Goal: Task Accomplishment & Management: Use online tool/utility

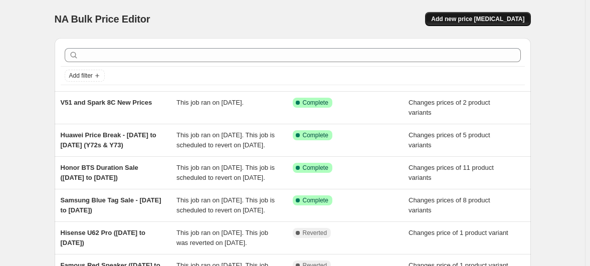
click at [473, 21] on button "Add new price [MEDICAL_DATA]" at bounding box center [477, 19] width 105 height 14
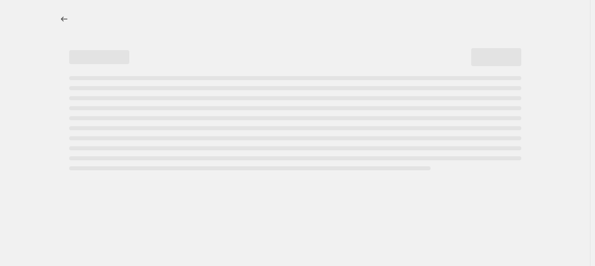
select select "percentage"
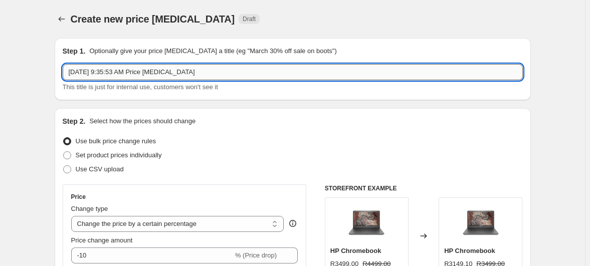
click at [217, 64] on input "[DATE] 9:35:53 AM Price [MEDICAL_DATA]" at bounding box center [293, 72] width 460 height 16
type input "Hisense U967 ([DATE] Price Change)"
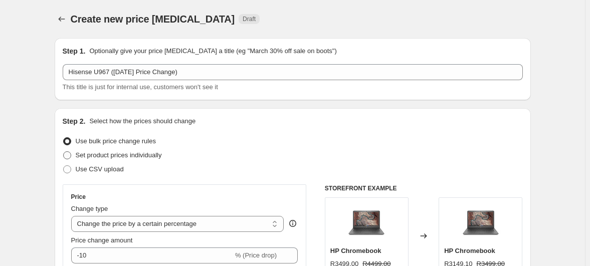
click at [141, 151] on span "Set product prices individually" at bounding box center [119, 155] width 86 height 8
click at [64, 151] on input "Set product prices individually" at bounding box center [63, 151] width 1 height 1
radio input "true"
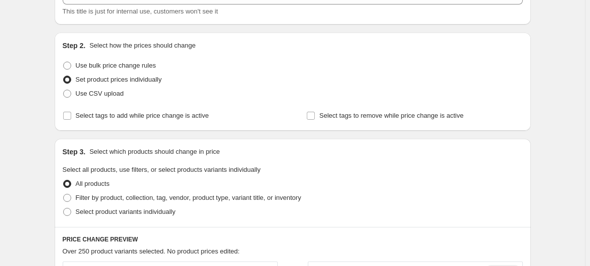
scroll to position [91, 0]
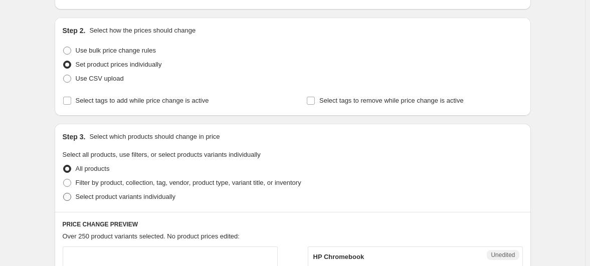
click at [123, 193] on span "Select product variants individually" at bounding box center [126, 197] width 100 height 8
click at [64, 193] on input "Select product variants individually" at bounding box center [63, 193] width 1 height 1
radio input "true"
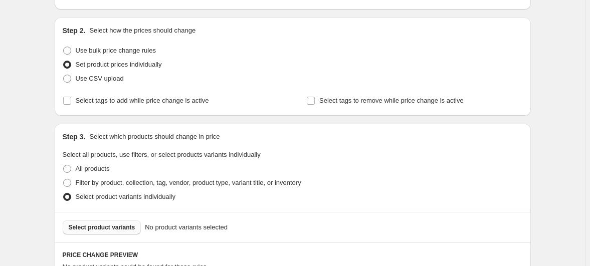
click at [135, 224] on span "Select product variants" at bounding box center [102, 228] width 67 height 8
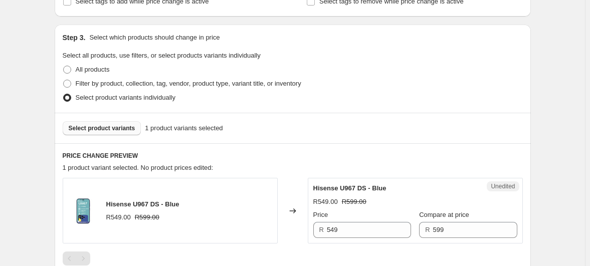
scroll to position [228, 0]
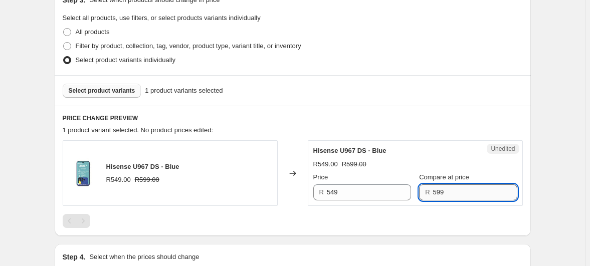
click at [433, 185] on input "599" at bounding box center [475, 193] width 84 height 16
click at [340, 185] on input "549" at bounding box center [369, 193] width 84 height 16
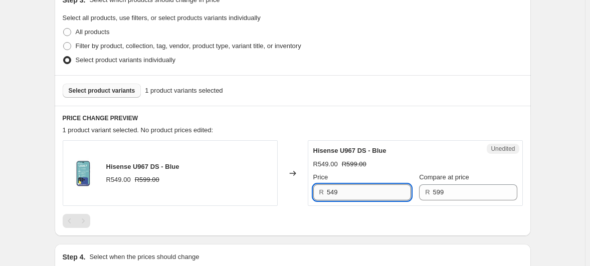
click at [340, 185] on input "549" at bounding box center [369, 193] width 84 height 16
type input "499"
click at [574, 142] on div "Create new price [MEDICAL_DATA]. This page is ready Create new price [MEDICAL_D…" at bounding box center [292, 81] width 585 height 619
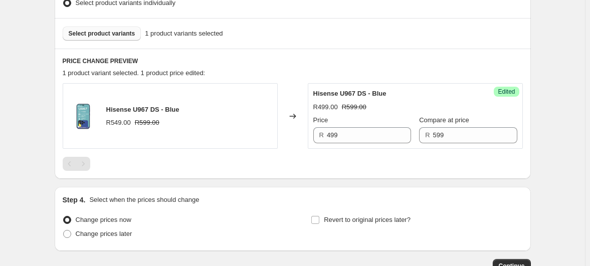
scroll to position [299, 0]
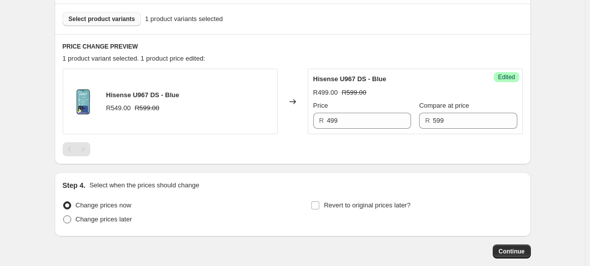
click at [132, 215] on span "Change prices later" at bounding box center [104, 220] width 57 height 10
click at [64, 216] on input "Change prices later" at bounding box center [63, 216] width 1 height 1
radio input "true"
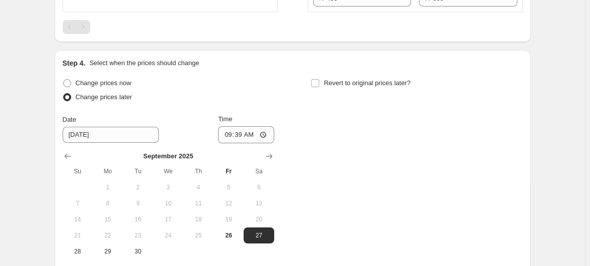
scroll to position [436, 0]
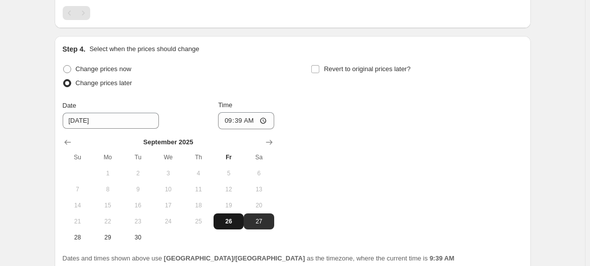
click at [240, 218] on span "26" at bounding box center [229, 222] width 22 height 8
click at [268, 214] on button "27" at bounding box center [259, 222] width 30 height 16
type input "[DATE]"
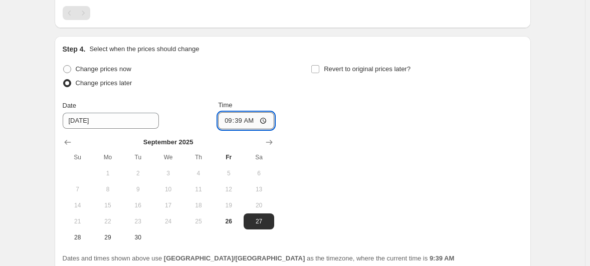
click at [246, 112] on input "09:39" at bounding box center [246, 120] width 56 height 17
type input "00:03"
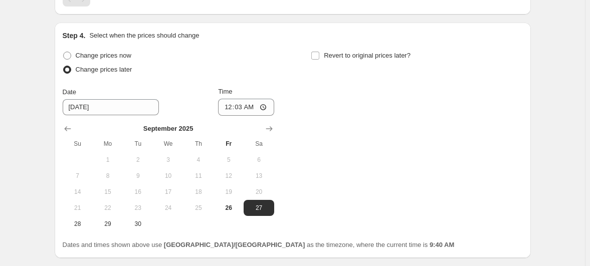
scroll to position [452, 0]
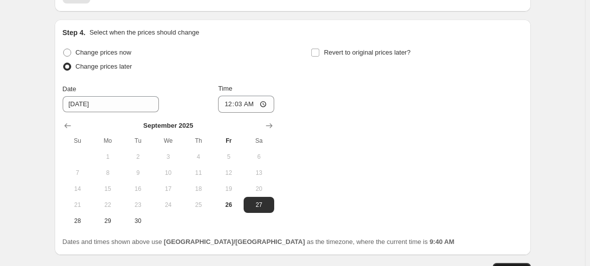
click at [493, 263] on button "Continue" at bounding box center [512, 270] width 38 height 14
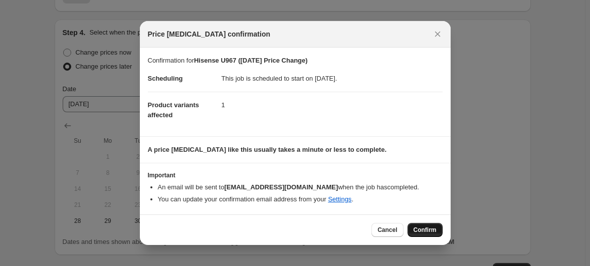
click at [414, 226] on span "Confirm" at bounding box center [425, 230] width 23 height 8
